Goal: Information Seeking & Learning: Check status

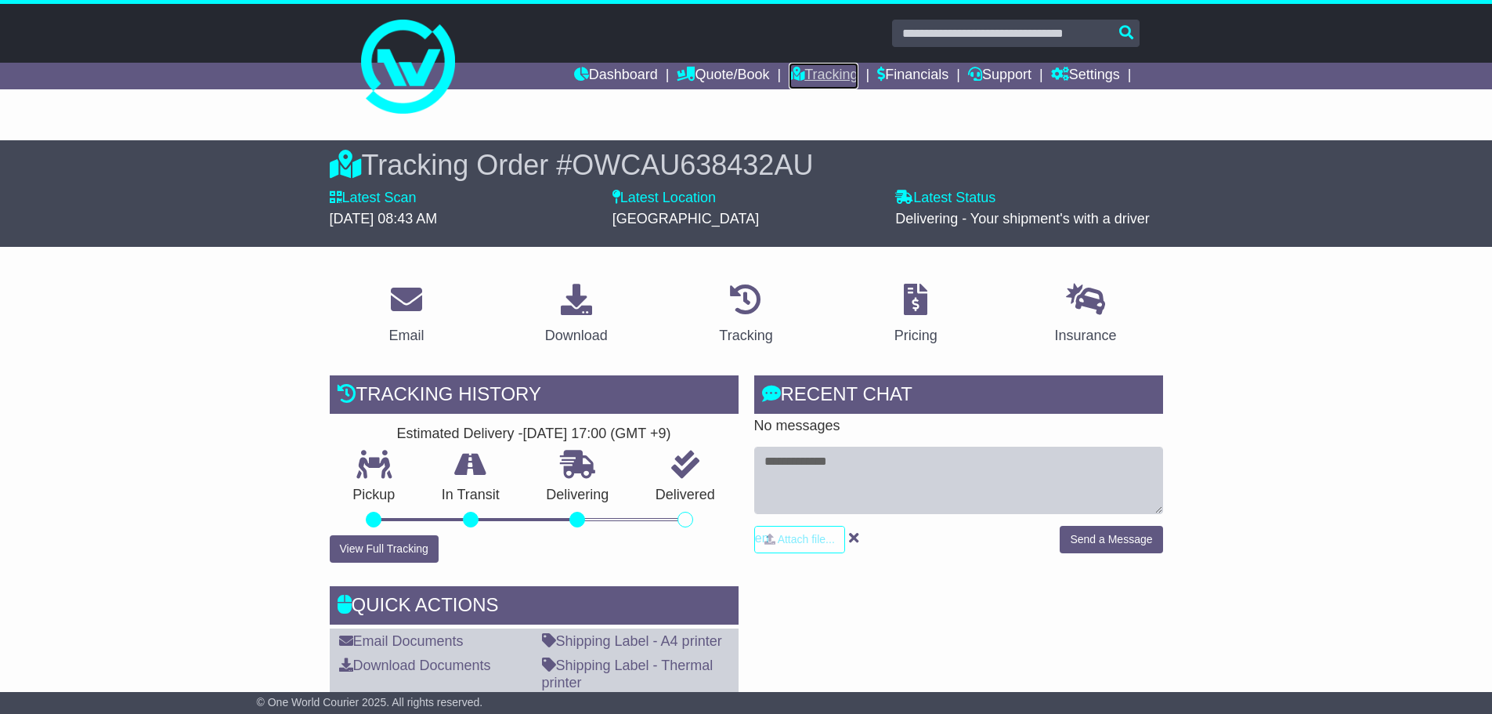
click at [805, 73] on link "Tracking" at bounding box center [823, 76] width 69 height 27
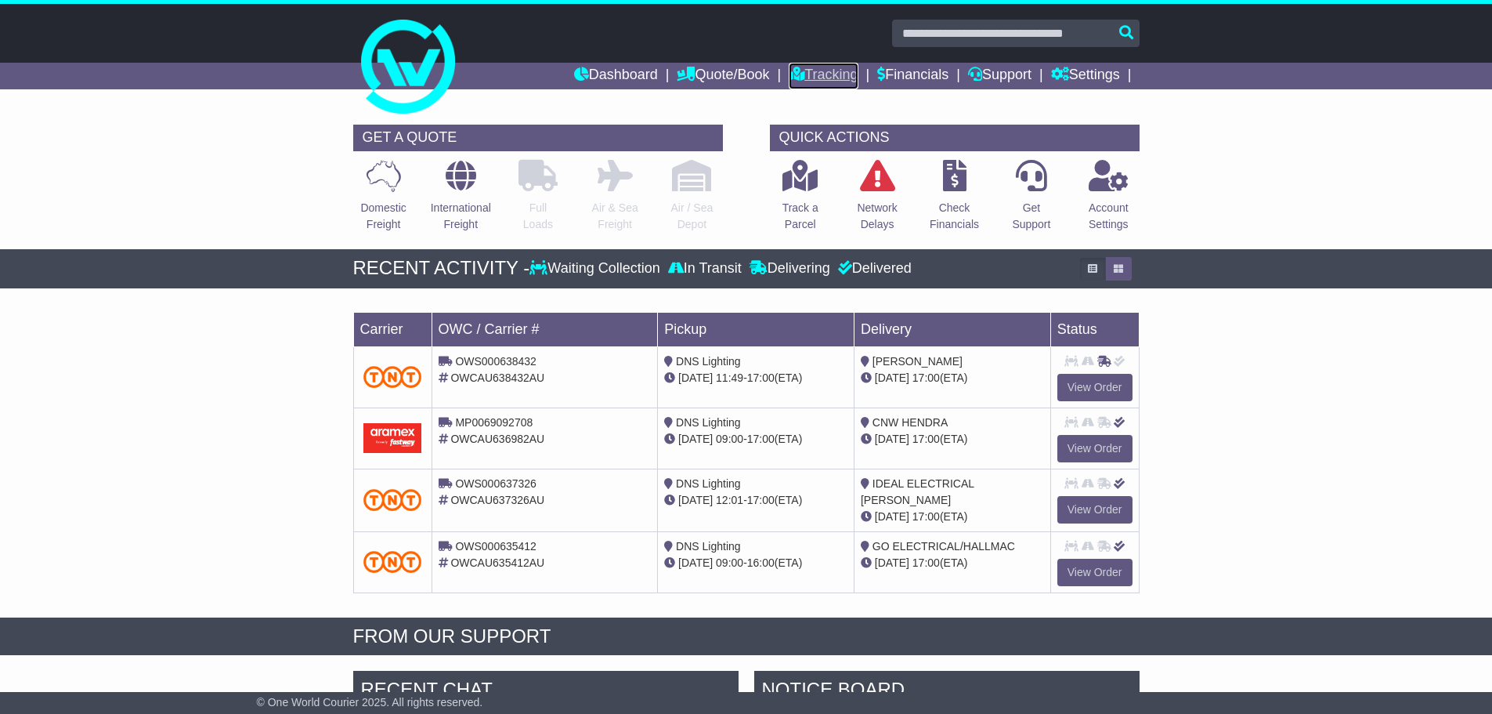
click at [804, 71] on link "Tracking" at bounding box center [823, 76] width 69 height 27
